Goal: Navigation & Orientation: Understand site structure

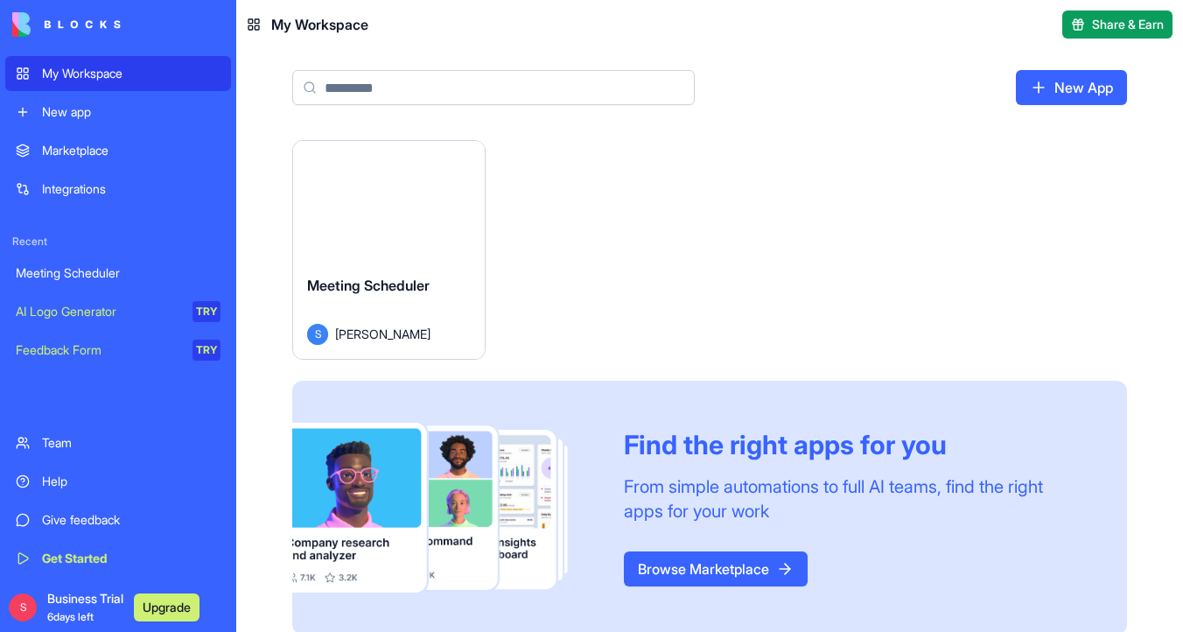
click at [428, 231] on div "Launch" at bounding box center [389, 201] width 192 height 120
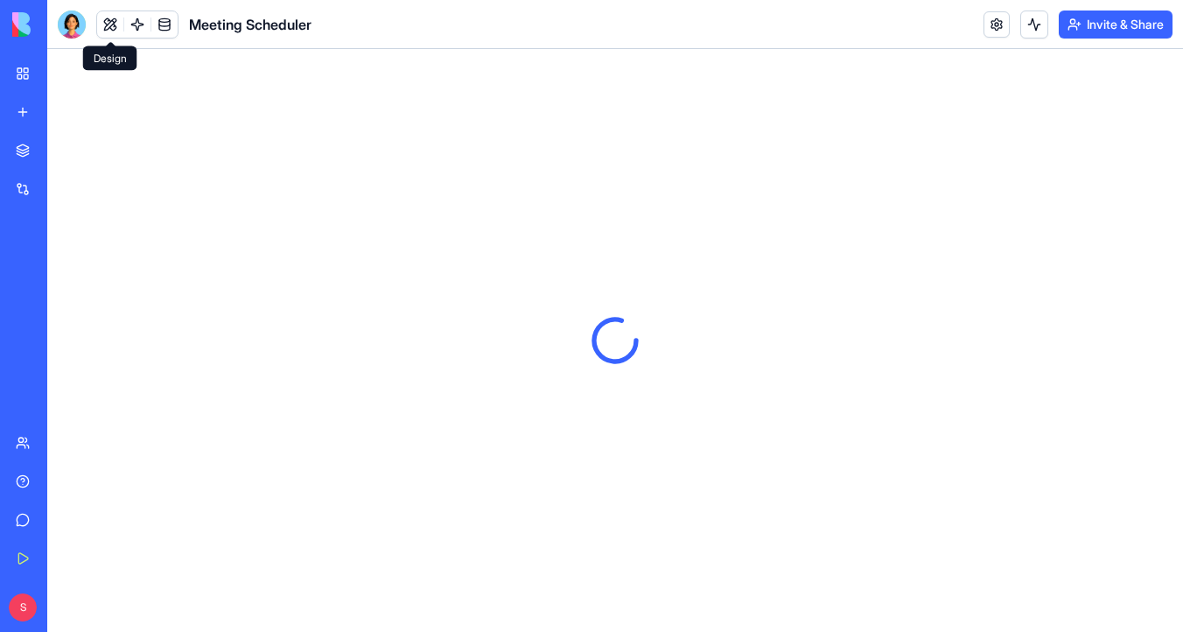
click at [115, 22] on button at bounding box center [110, 24] width 26 height 26
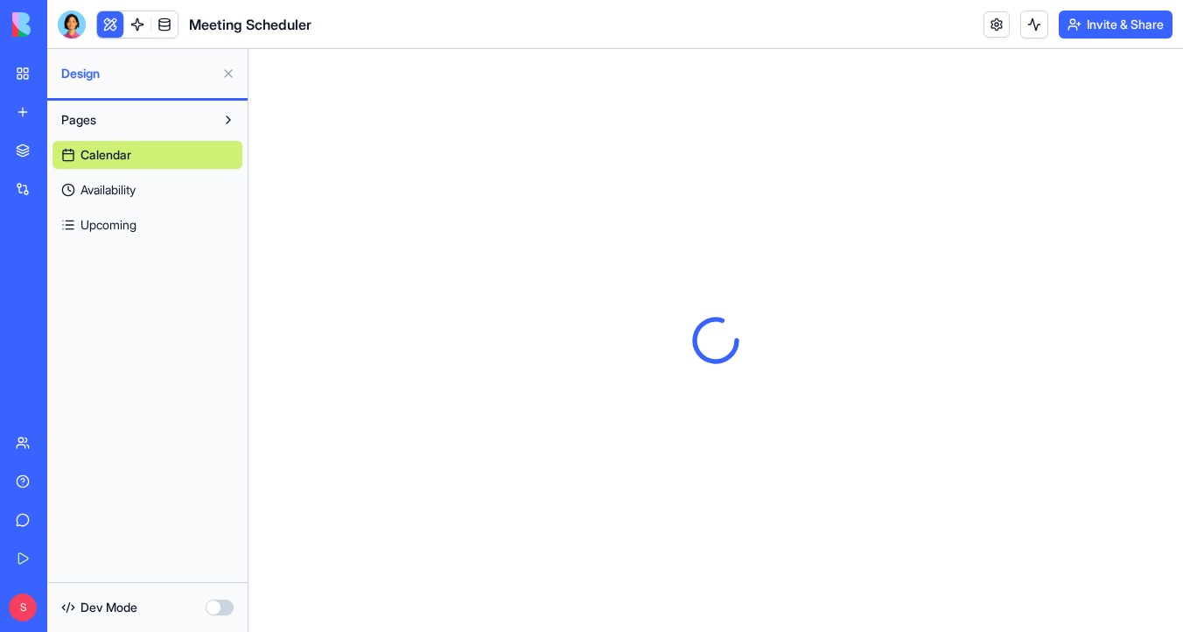
click at [80, 22] on div at bounding box center [72, 24] width 28 height 28
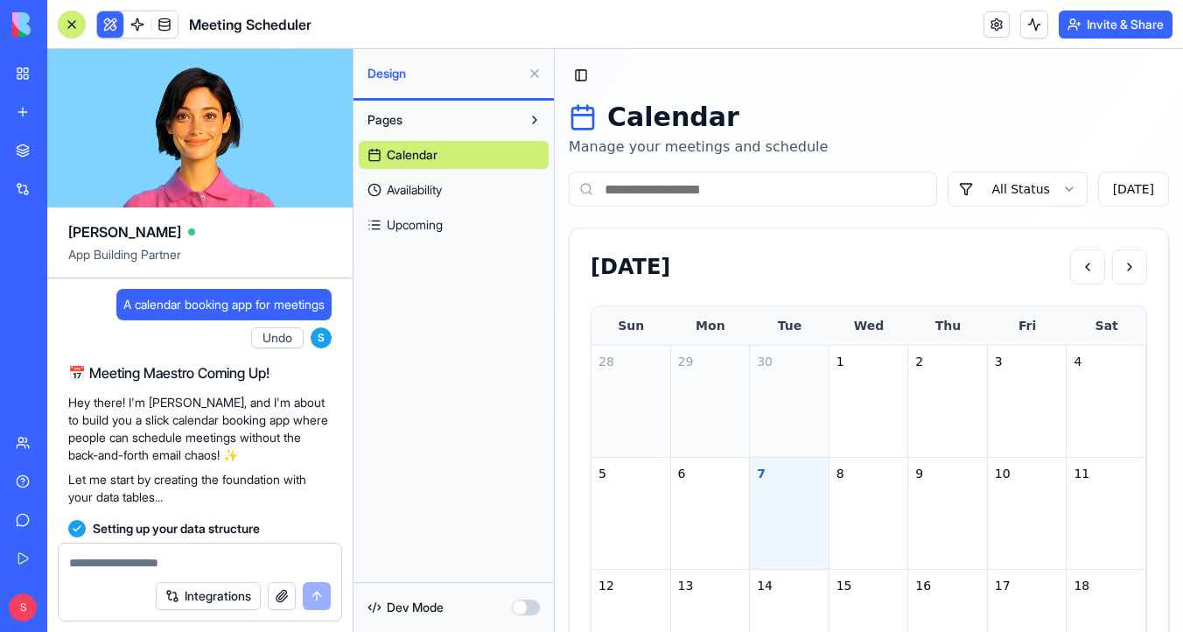
click at [442, 191] on span "Availability" at bounding box center [414, 189] width 55 height 17
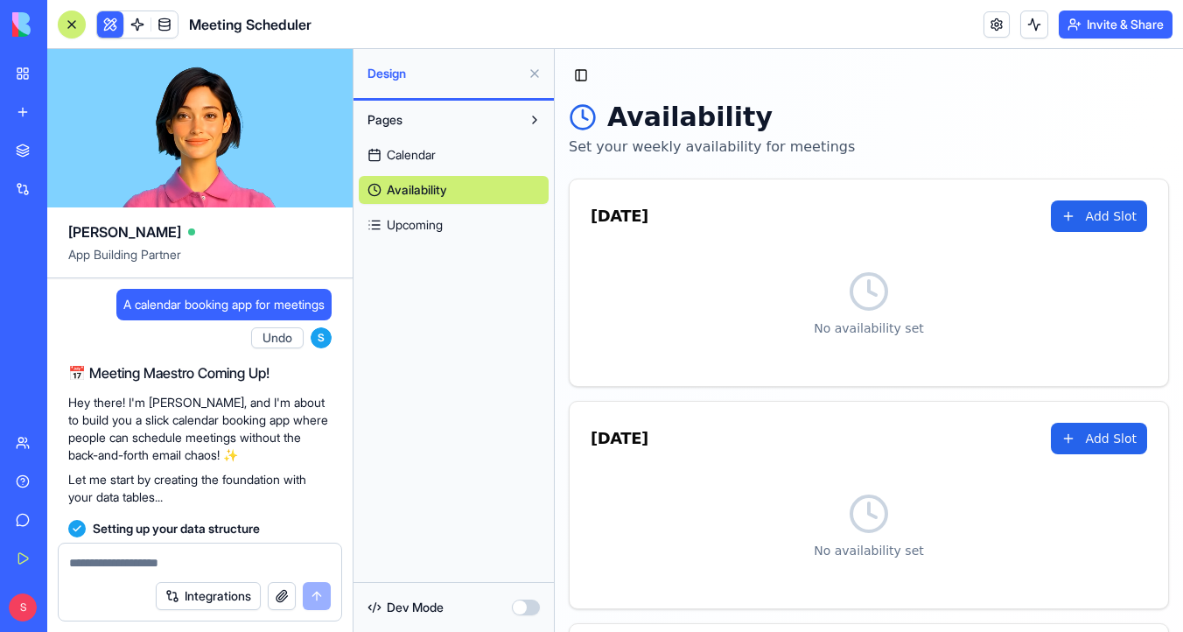
click at [451, 226] on link "Upcoming" at bounding box center [454, 225] width 190 height 28
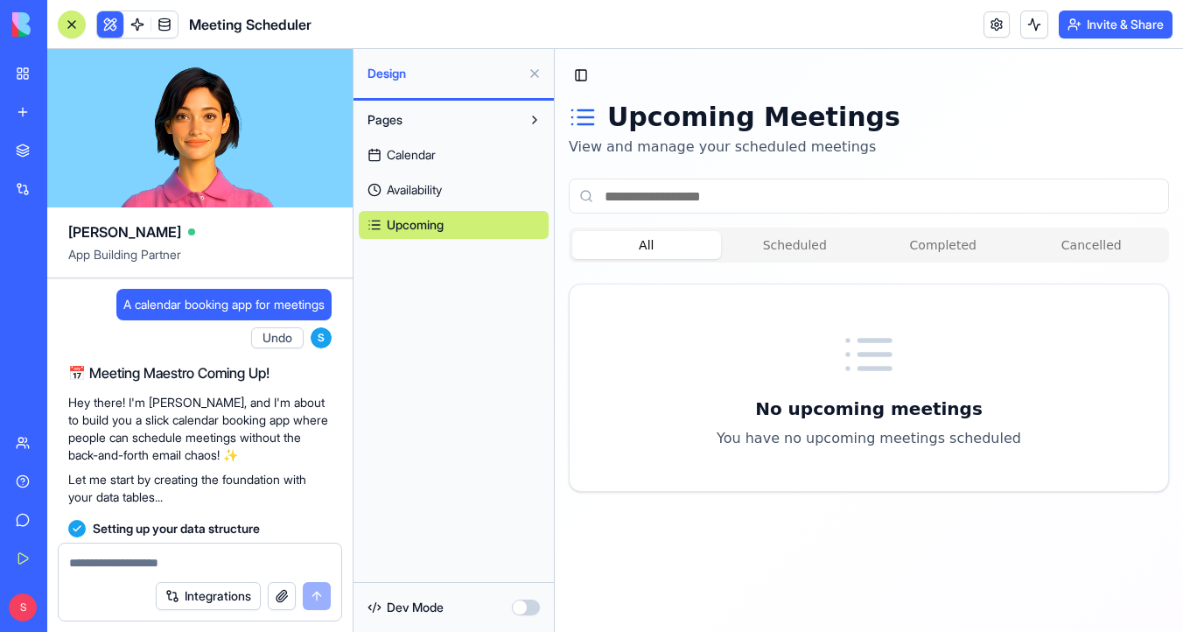
click at [458, 149] on link "Calendar" at bounding box center [454, 155] width 190 height 28
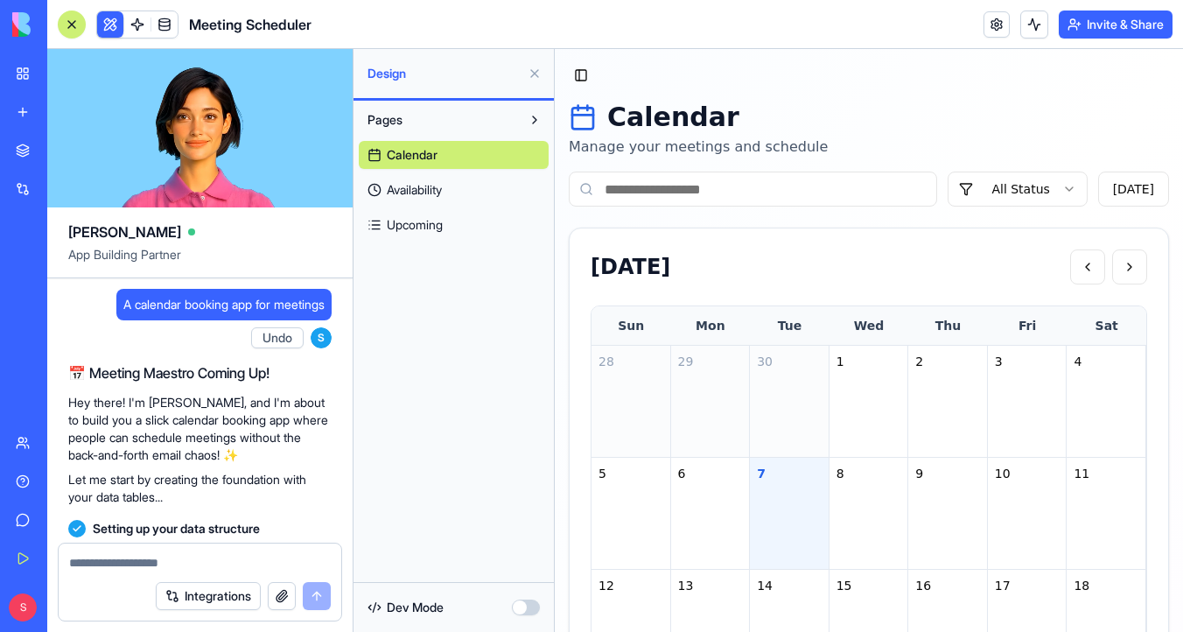
click at [244, 298] on span "A calendar booking app for meetings" at bounding box center [223, 304] width 201 height 17
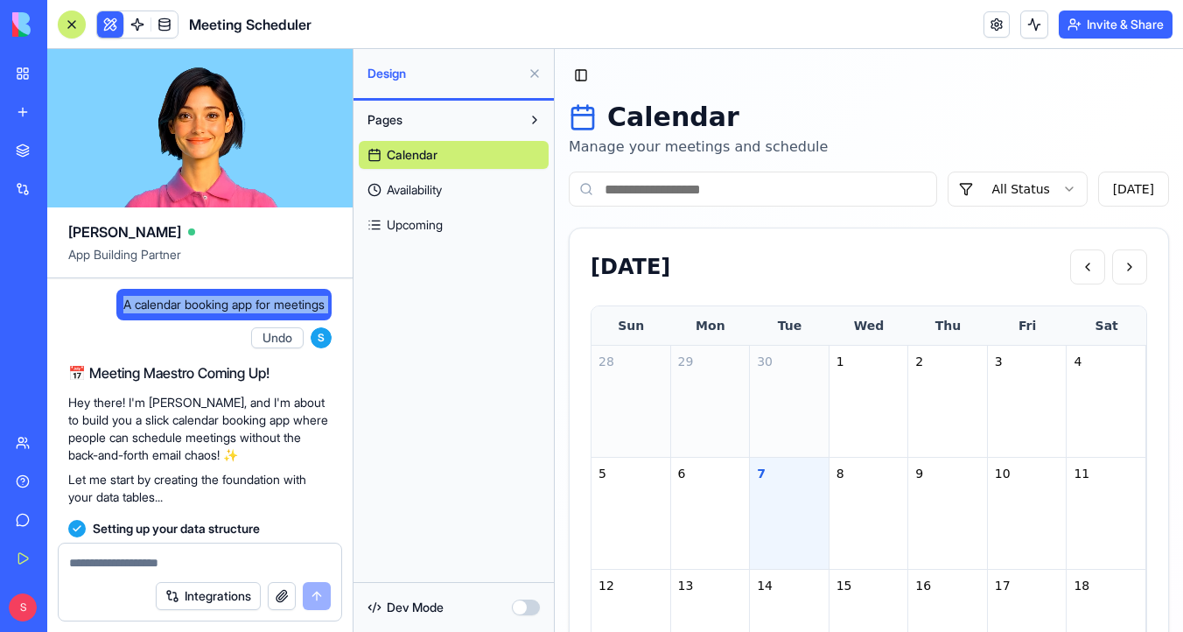
click at [244, 298] on span "A calendar booking app for meetings" at bounding box center [223, 304] width 201 height 17
copy span "A calendar booking app for meetings"
